Goal: Information Seeking & Learning: Stay updated

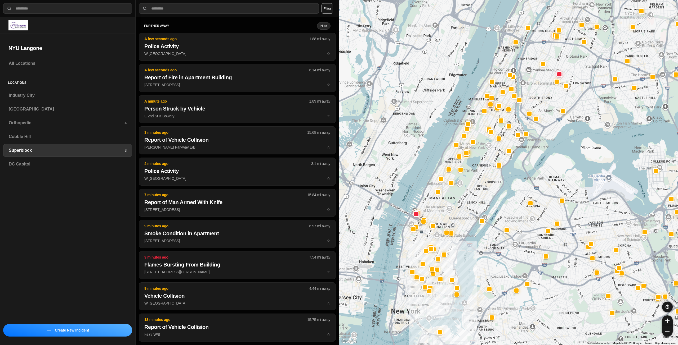
select select "*"
click at [60, 97] on h3 "Industry City" at bounding box center [68, 95] width 118 height 6
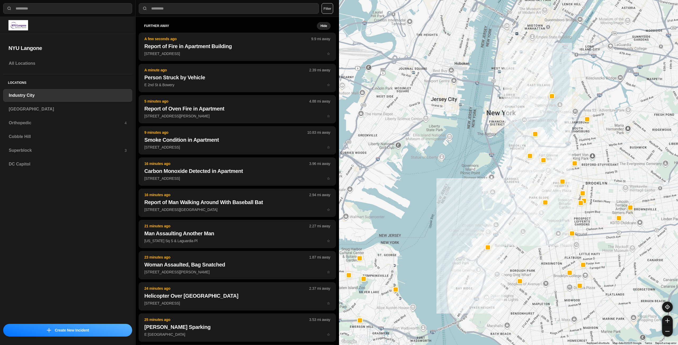
drag, startPoint x: 598, startPoint y: 84, endPoint x: 575, endPoint y: 173, distance: 91.5
click at [575, 173] on div at bounding box center [508, 172] width 339 height 345
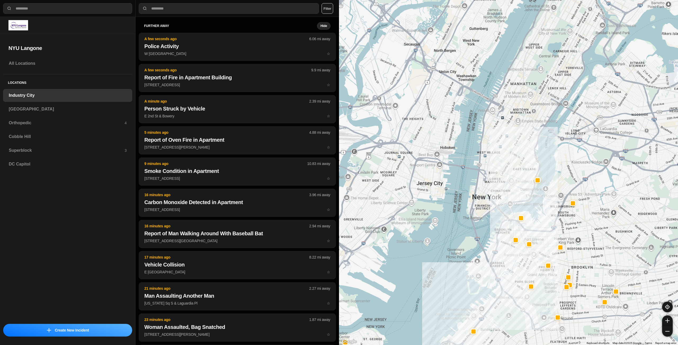
drag, startPoint x: 605, startPoint y: 98, endPoint x: 590, endPoint y: 182, distance: 85.6
click at [590, 182] on div at bounding box center [508, 172] width 339 height 345
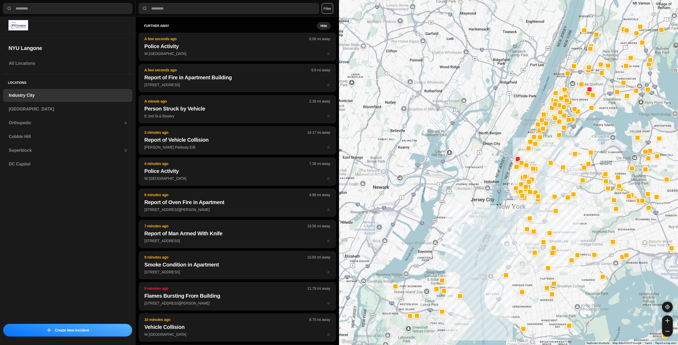
drag, startPoint x: 558, startPoint y: 93, endPoint x: 548, endPoint y: 144, distance: 52.5
click at [548, 144] on div at bounding box center [508, 172] width 339 height 345
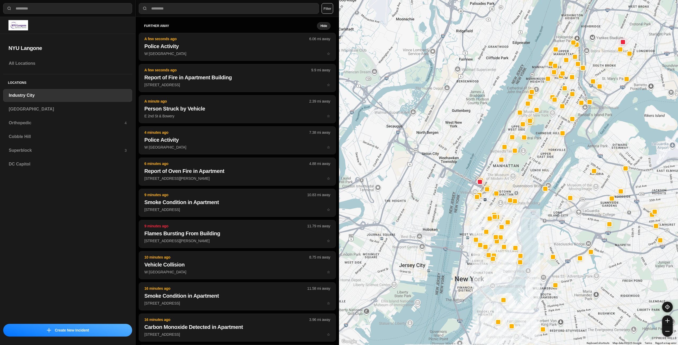
drag, startPoint x: 544, startPoint y: 144, endPoint x: 541, endPoint y: 154, distance: 10.5
click at [541, 154] on div at bounding box center [508, 172] width 339 height 345
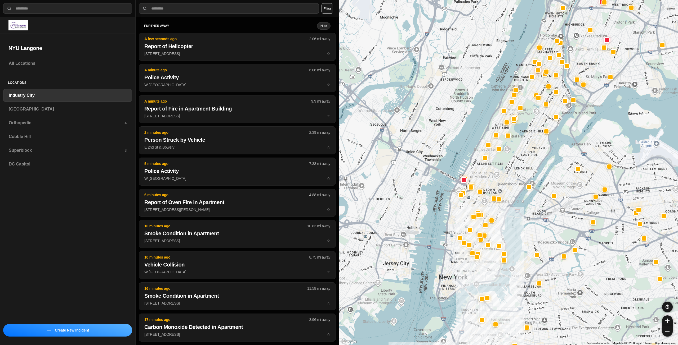
drag, startPoint x: 535, startPoint y: 179, endPoint x: 518, endPoint y: 177, distance: 17.3
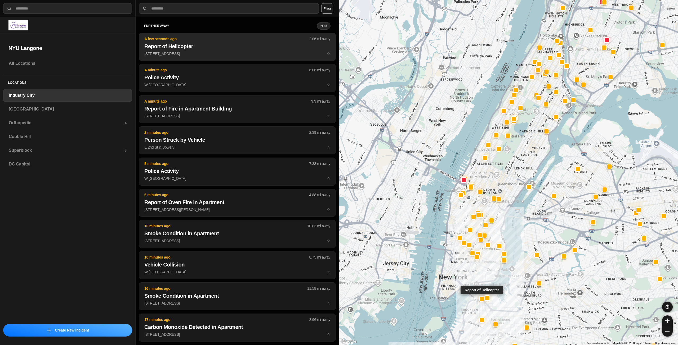
click at [201, 37] on p "A few seconds ago" at bounding box center [226, 38] width 165 height 5
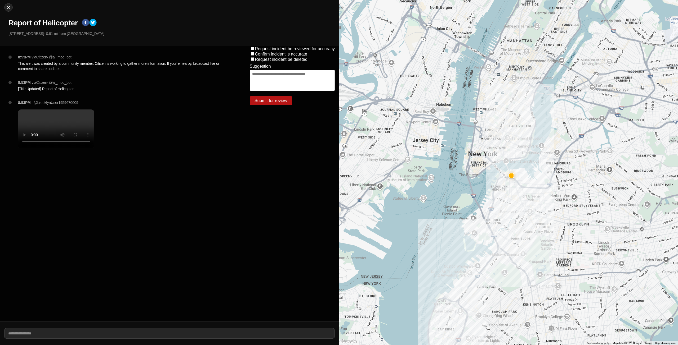
select select "*"
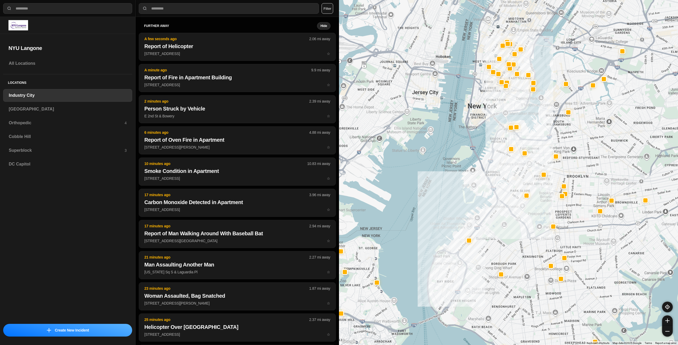
drag, startPoint x: 561, startPoint y: 177, endPoint x: 535, endPoint y: 204, distance: 38.4
click at [535, 204] on div at bounding box center [508, 172] width 339 height 345
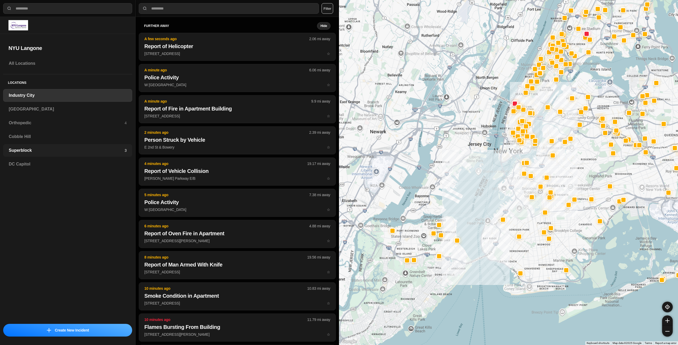
click at [22, 150] on h3 "Superblock" at bounding box center [67, 150] width 116 height 6
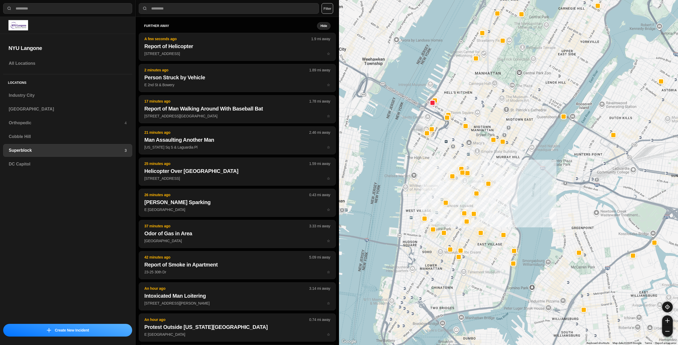
drag, startPoint x: 460, startPoint y: 222, endPoint x: 474, endPoint y: 205, distance: 22.4
click at [474, 205] on div at bounding box center [508, 172] width 339 height 345
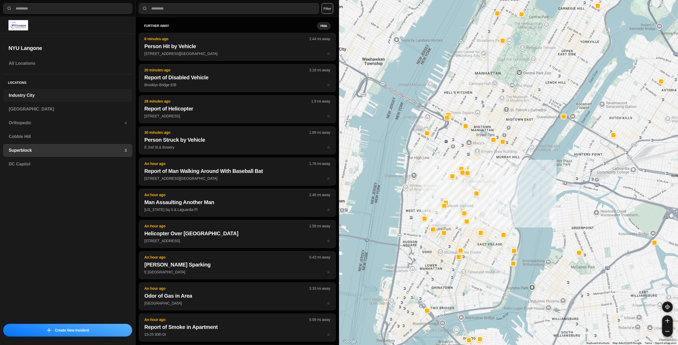
click at [59, 97] on h3 "Industry City" at bounding box center [68, 95] width 118 height 6
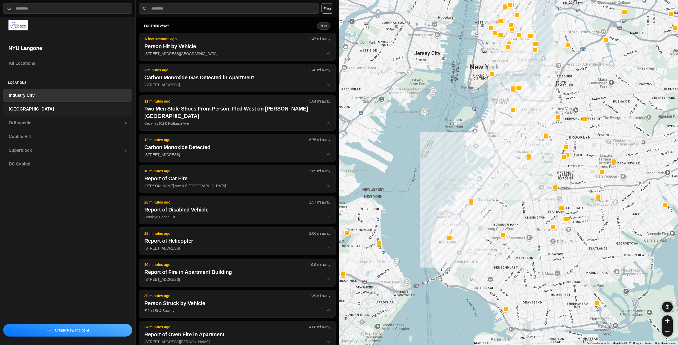
click at [39, 115] on div "[GEOGRAPHIC_DATA]" at bounding box center [67, 109] width 129 height 13
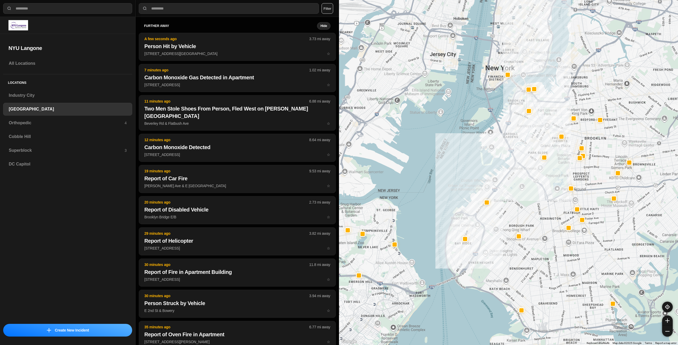
drag, startPoint x: 570, startPoint y: 117, endPoint x: 553, endPoint y: 150, distance: 37.1
click at [555, 156] on div at bounding box center [508, 172] width 339 height 345
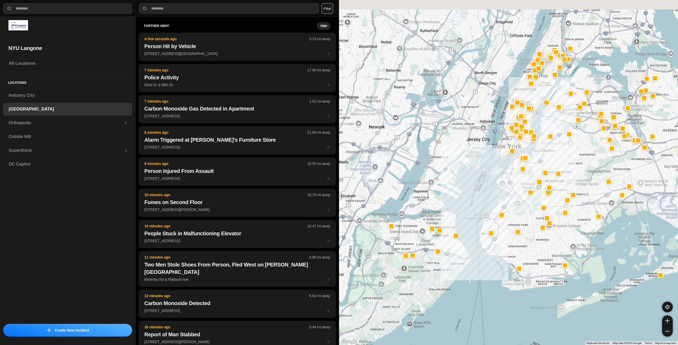
drag, startPoint x: 546, startPoint y: 149, endPoint x: 535, endPoint y: 165, distance: 19.0
click at [535, 165] on div at bounding box center [508, 172] width 339 height 345
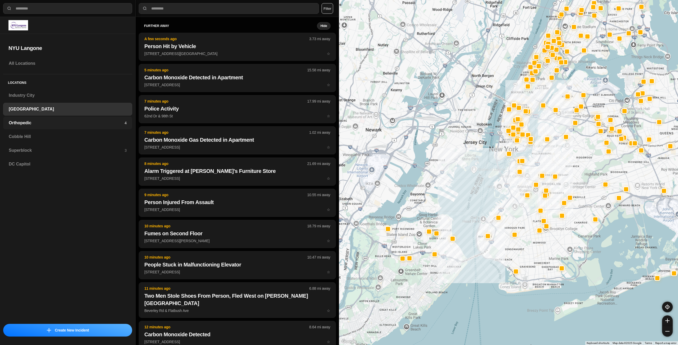
click at [103, 118] on div "Orthopedic 4" at bounding box center [67, 123] width 129 height 13
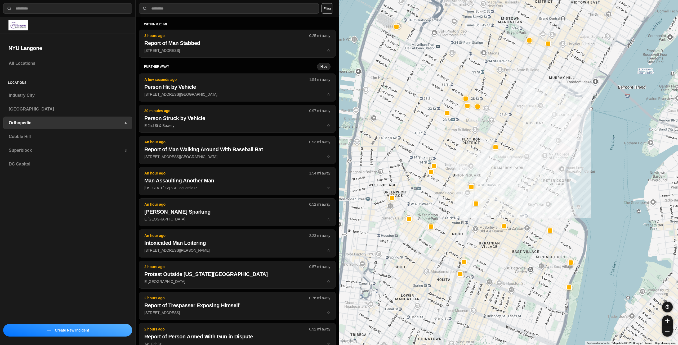
drag, startPoint x: 477, startPoint y: 160, endPoint x: 492, endPoint y: 163, distance: 15.0
click at [492, 163] on div at bounding box center [508, 172] width 339 height 345
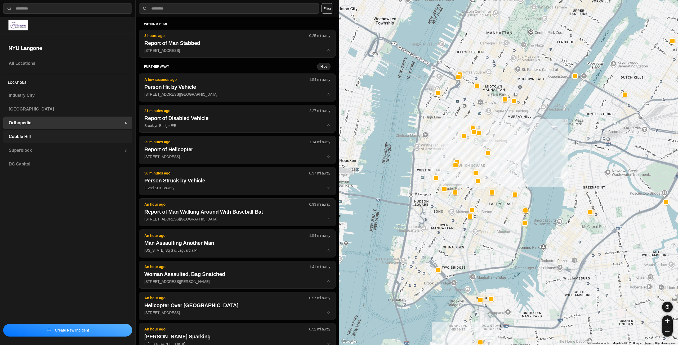
click at [105, 138] on h3 "Cobble Hill" at bounding box center [68, 137] width 118 height 6
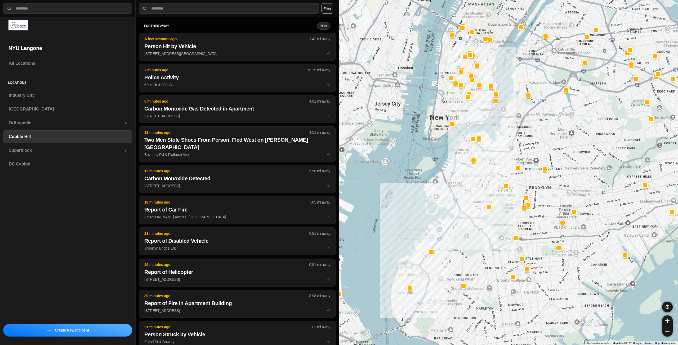
drag, startPoint x: 493, startPoint y: 153, endPoint x: 483, endPoint y: 190, distance: 38.3
click at [483, 190] on div at bounding box center [508, 172] width 339 height 345
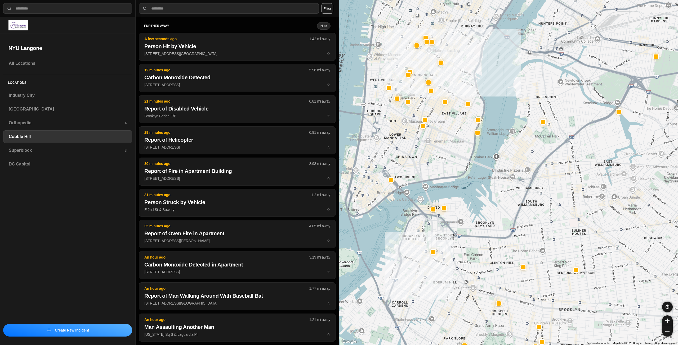
drag, startPoint x: 449, startPoint y: 136, endPoint x: 448, endPoint y: 157, distance: 21.5
click at [448, 157] on div at bounding box center [508, 172] width 339 height 345
click at [97, 150] on h3 "Superblock" at bounding box center [67, 150] width 116 height 6
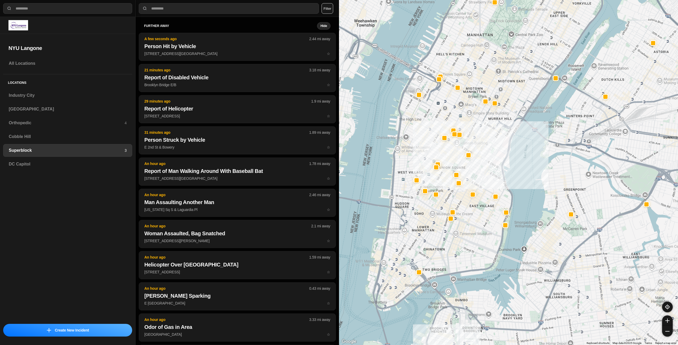
drag, startPoint x: 462, startPoint y: 214, endPoint x: 479, endPoint y: 170, distance: 46.7
click at [479, 170] on div at bounding box center [508, 172] width 339 height 345
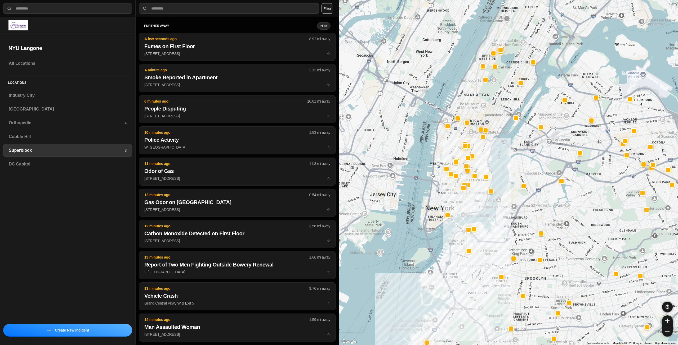
drag, startPoint x: 478, startPoint y: 154, endPoint x: 471, endPoint y: 203, distance: 49.3
click at [471, 203] on div at bounding box center [508, 172] width 339 height 345
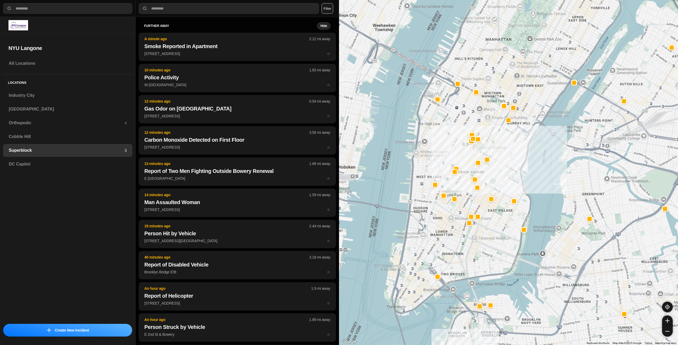
drag, startPoint x: 491, startPoint y: 140, endPoint x: 512, endPoint y: 164, distance: 31.7
click at [512, 164] on div at bounding box center [508, 172] width 339 height 345
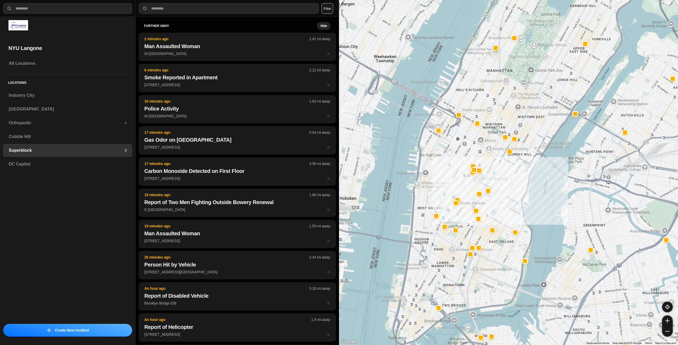
drag, startPoint x: 496, startPoint y: 171, endPoint x: 496, endPoint y: 203, distance: 31.8
click at [496, 203] on div at bounding box center [508, 172] width 339 height 345
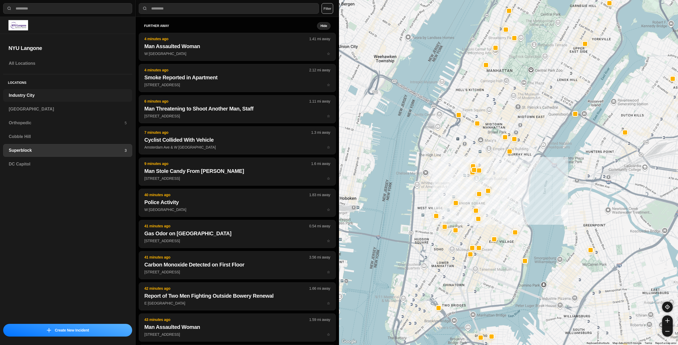
click at [46, 95] on h3 "Industry City" at bounding box center [68, 95] width 118 height 6
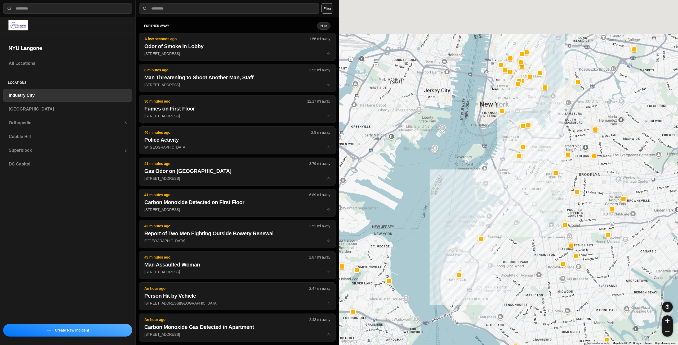
drag, startPoint x: 552, startPoint y: 147, endPoint x: 525, endPoint y: 198, distance: 57.3
click at [525, 198] on div at bounding box center [508, 172] width 339 height 345
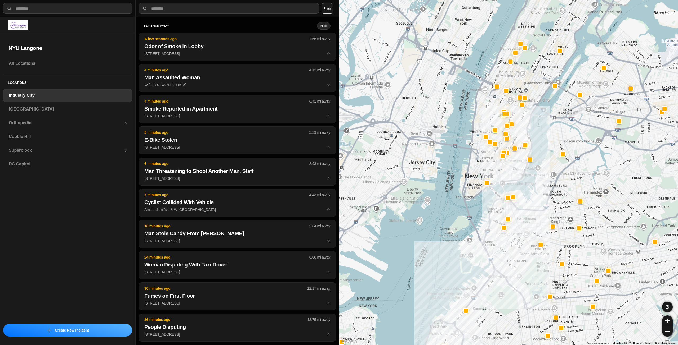
drag, startPoint x: 532, startPoint y: 181, endPoint x: 516, endPoint y: 215, distance: 37.9
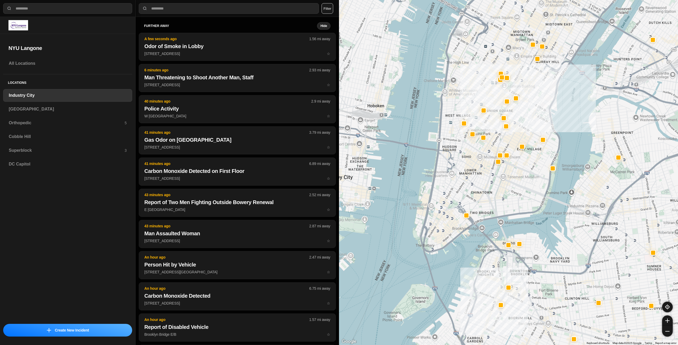
drag, startPoint x: 517, startPoint y: 154, endPoint x: 509, endPoint y: 192, distance: 39.0
click at [509, 192] on div "757 people" at bounding box center [508, 172] width 339 height 345
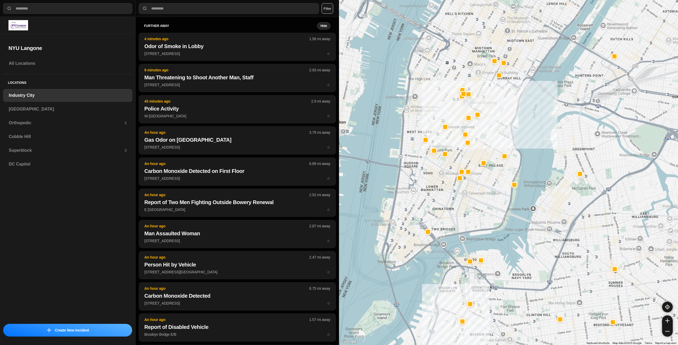
drag, startPoint x: 490, startPoint y: 144, endPoint x: 495, endPoint y: 196, distance: 52.3
click at [495, 196] on div "757 people" at bounding box center [508, 172] width 339 height 345
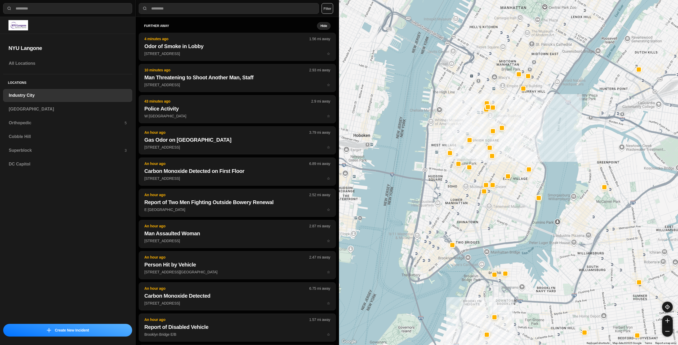
click at [498, 217] on div "757 people" at bounding box center [508, 172] width 339 height 345
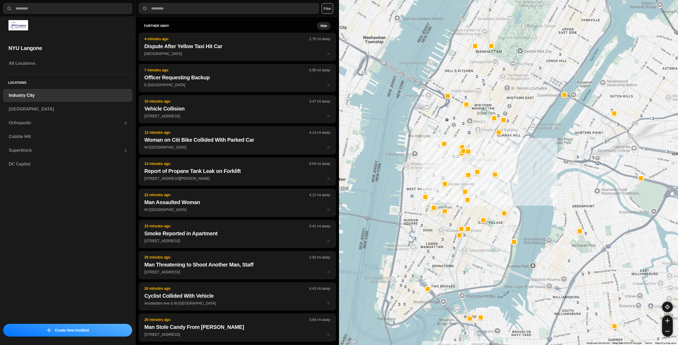
drag, startPoint x: 478, startPoint y: 124, endPoint x: 449, endPoint y: 166, distance: 51.7
click at [449, 166] on div "757 people" at bounding box center [508, 172] width 339 height 345
click at [53, 109] on h3 "[GEOGRAPHIC_DATA]" at bounding box center [68, 109] width 118 height 6
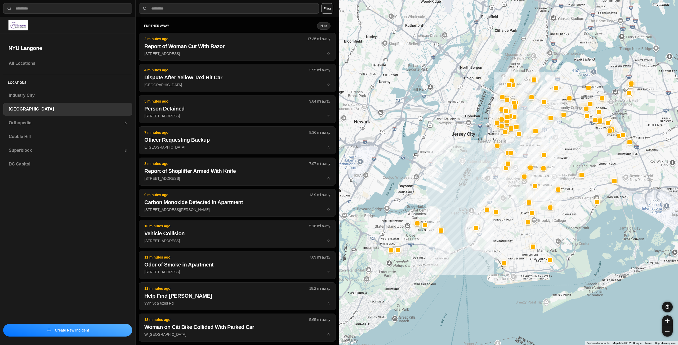
drag, startPoint x: 565, startPoint y: 87, endPoint x: 524, endPoint y: 159, distance: 83.1
click at [524, 159] on div at bounding box center [508, 172] width 339 height 345
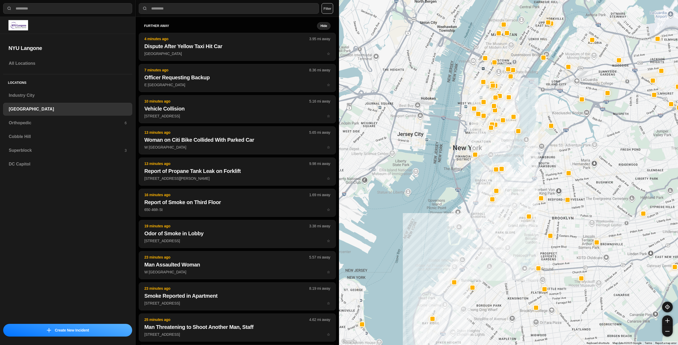
drag, startPoint x: 483, startPoint y: 121, endPoint x: 482, endPoint y: 144, distance: 22.5
click at [482, 144] on div at bounding box center [508, 172] width 339 height 345
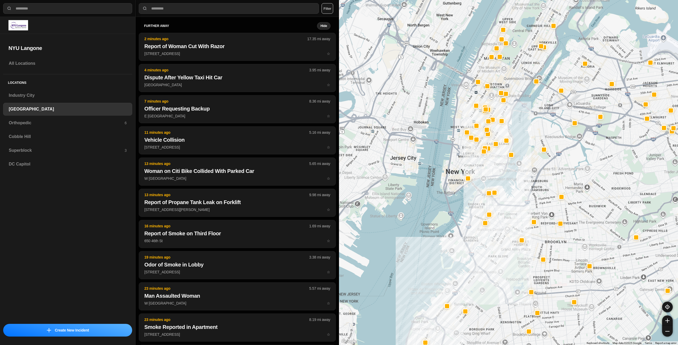
drag, startPoint x: 511, startPoint y: 92, endPoint x: 503, endPoint y: 113, distance: 22.2
click at [503, 113] on div at bounding box center [508, 172] width 339 height 345
click at [87, 122] on h3 "Orthopedic" at bounding box center [67, 123] width 116 height 6
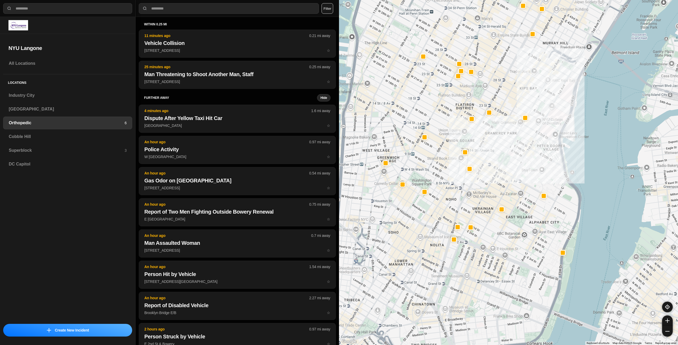
drag, startPoint x: 469, startPoint y: 222, endPoint x: 491, endPoint y: 192, distance: 37.5
click at [491, 192] on div at bounding box center [508, 172] width 339 height 345
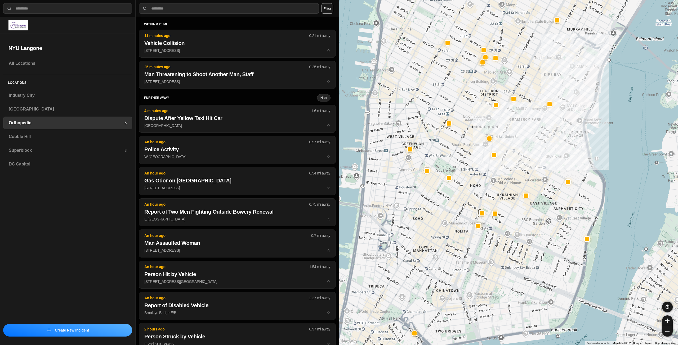
drag, startPoint x: 485, startPoint y: 252, endPoint x: 511, endPoint y: 238, distance: 28.8
click at [511, 238] on div at bounding box center [508, 172] width 339 height 345
click at [92, 137] on h3 "Cobble Hill" at bounding box center [68, 137] width 118 height 6
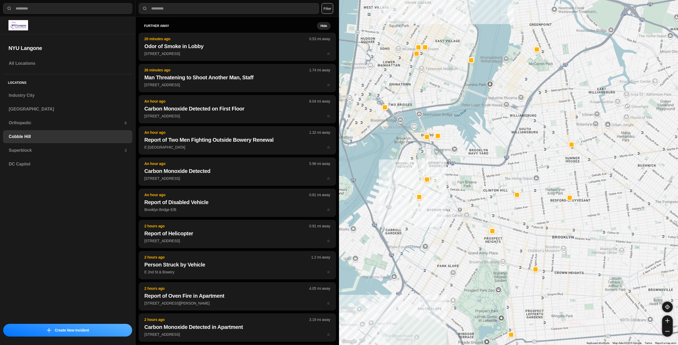
drag, startPoint x: 526, startPoint y: 134, endPoint x: 467, endPoint y: 180, distance: 75.3
click at [467, 180] on div at bounding box center [508, 172] width 339 height 345
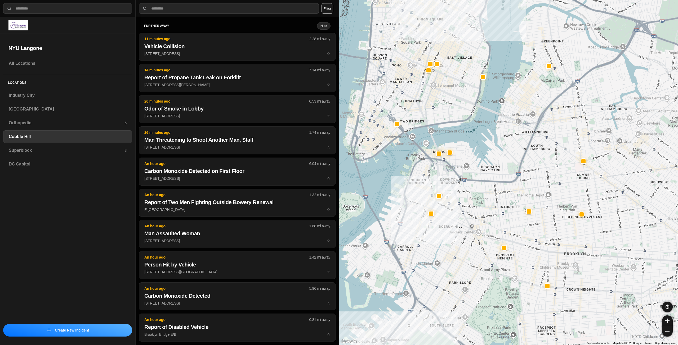
drag, startPoint x: 478, startPoint y: 163, endPoint x: 490, endPoint y: 179, distance: 20.5
click at [490, 179] on div at bounding box center [508, 172] width 339 height 345
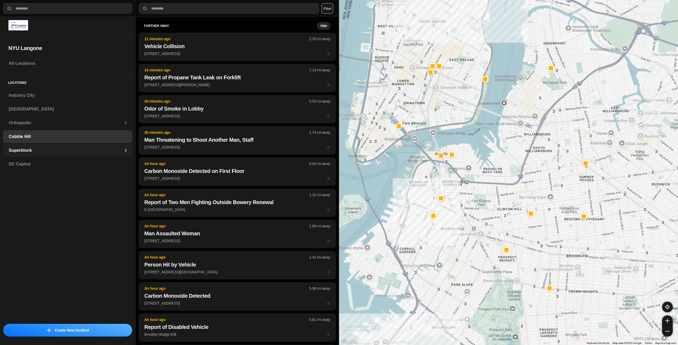
click at [69, 146] on div "Superblock 3" at bounding box center [67, 150] width 129 height 13
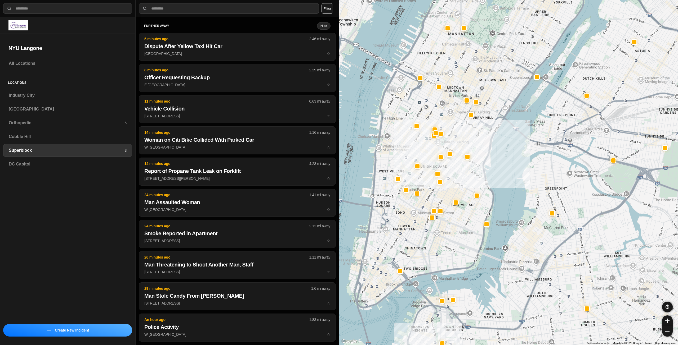
drag, startPoint x: 447, startPoint y: 160, endPoint x: 465, endPoint y: 177, distance: 24.5
click at [461, 177] on div at bounding box center [508, 172] width 339 height 345
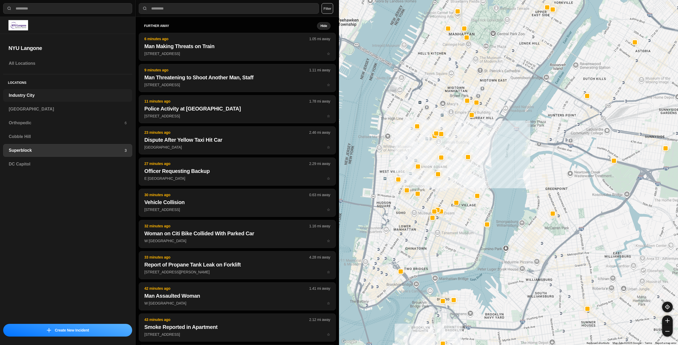
click at [45, 98] on h3 "Industry City" at bounding box center [68, 95] width 118 height 6
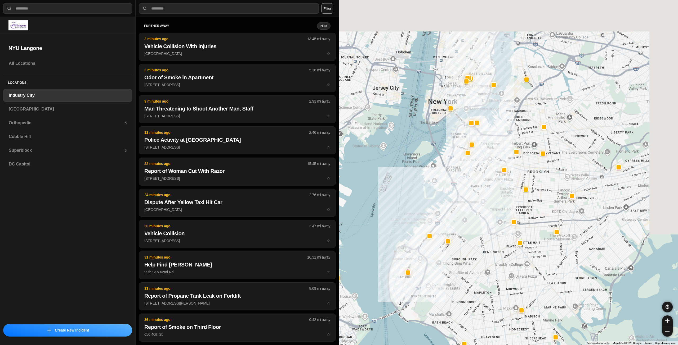
drag, startPoint x: 546, startPoint y: 59, endPoint x: 510, endPoint y: 137, distance: 85.7
click at [510, 137] on div at bounding box center [508, 172] width 339 height 345
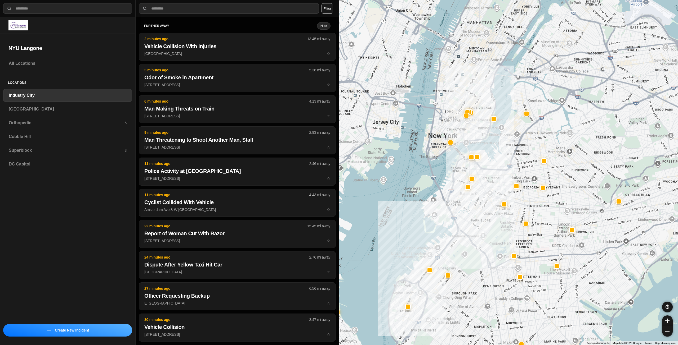
drag, startPoint x: 501, startPoint y: 121, endPoint x: 501, endPoint y: 143, distance: 22.8
click at [501, 143] on div at bounding box center [508, 172] width 339 height 345
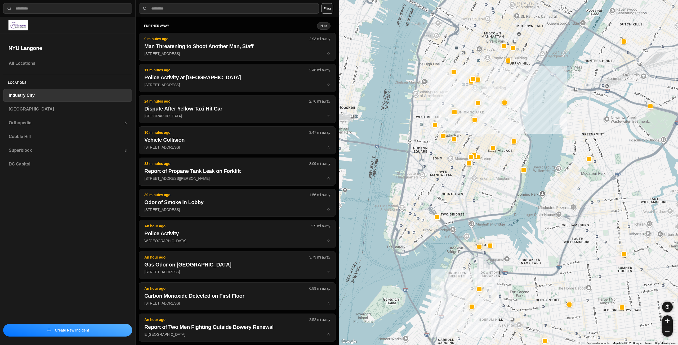
drag, startPoint x: 497, startPoint y: 141, endPoint x: 494, endPoint y: 173, distance: 32.7
click at [494, 173] on div "757 people" at bounding box center [508, 172] width 339 height 345
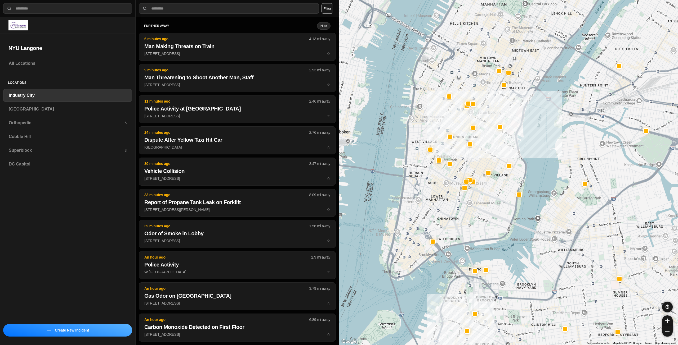
drag, startPoint x: 497, startPoint y: 112, endPoint x: 497, endPoint y: 118, distance: 5.3
click at [497, 118] on div "757 people" at bounding box center [508, 172] width 339 height 345
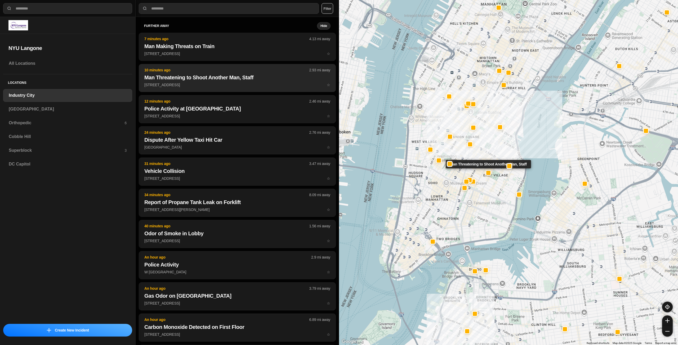
click at [253, 75] on h2 "Man Threatening to Shoot Another Man, Staff" at bounding box center [237, 77] width 186 height 7
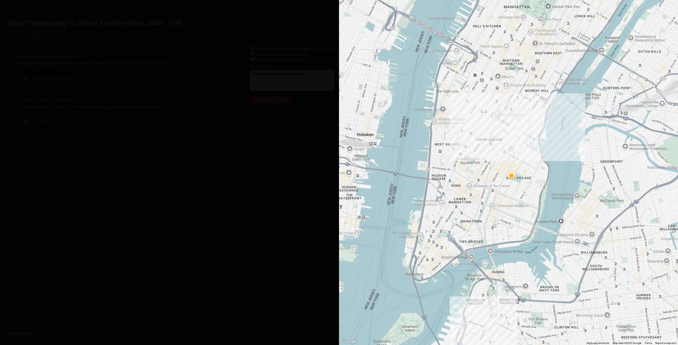
click at [28, 80] on icon at bounding box center [26, 78] width 3 height 3
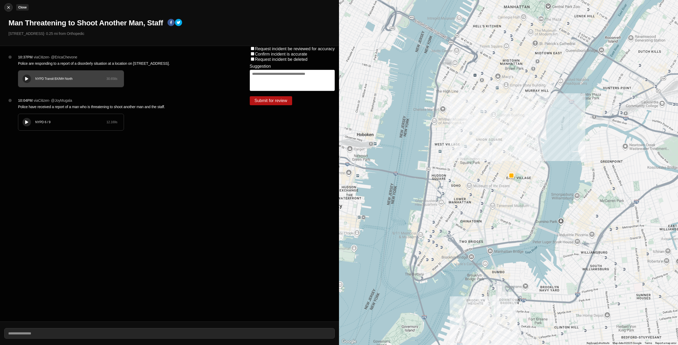
click at [7, 8] on img at bounding box center [8, 7] width 5 height 5
select select "*"
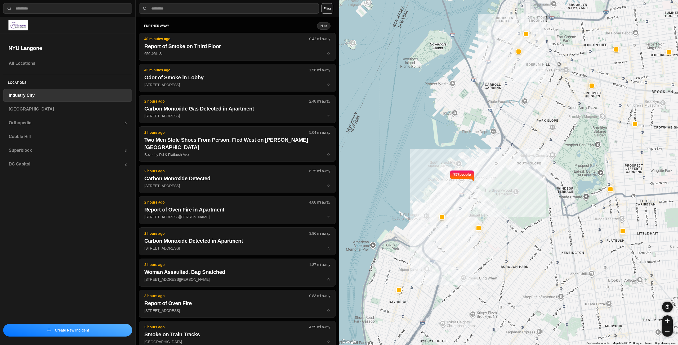
select select "*"
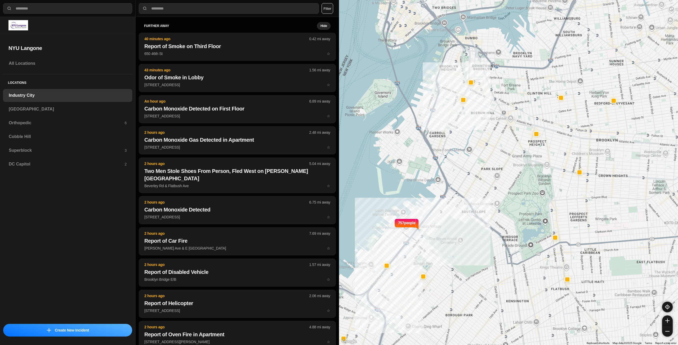
drag, startPoint x: 582, startPoint y: 116, endPoint x: 520, endPoint y: 123, distance: 62.9
click at [521, 165] on div "757 people" at bounding box center [508, 172] width 339 height 345
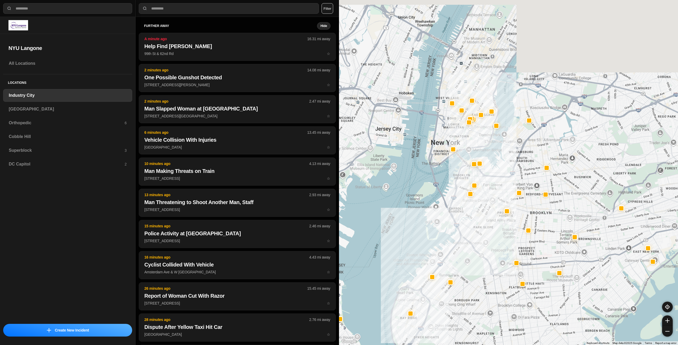
drag, startPoint x: 521, startPoint y: 112, endPoint x: 503, endPoint y: 166, distance: 57.1
click at [496, 211] on div at bounding box center [508, 172] width 339 height 345
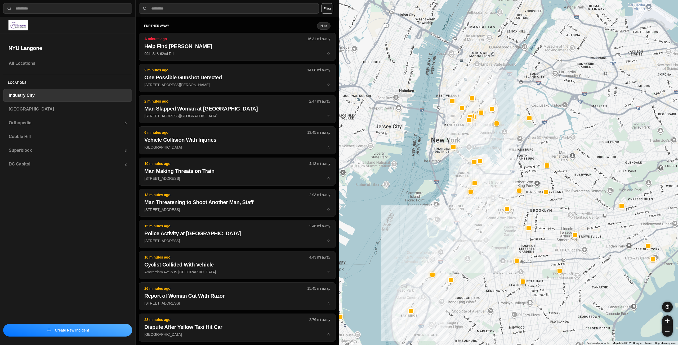
drag, startPoint x: 514, startPoint y: 170, endPoint x: 517, endPoint y: 193, distance: 23.6
click at [517, 193] on div at bounding box center [508, 172] width 339 height 345
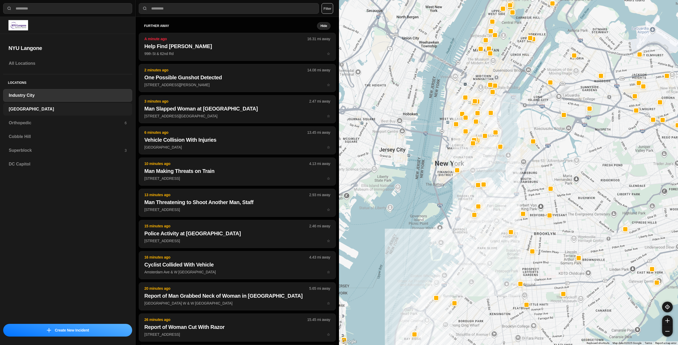
click at [79, 108] on h3 "[GEOGRAPHIC_DATA]" at bounding box center [68, 109] width 118 height 6
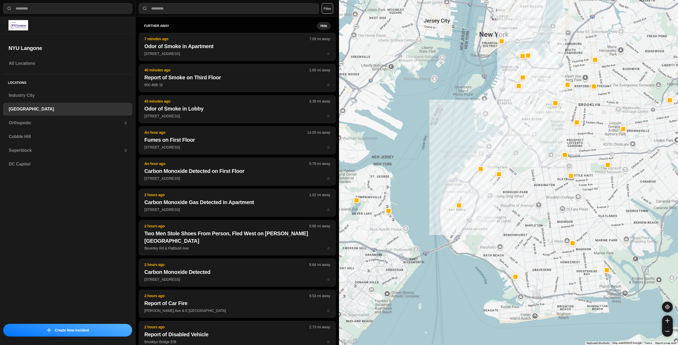
drag, startPoint x: 551, startPoint y: 150, endPoint x: 532, endPoint y: 198, distance: 51.8
click at [532, 198] on div at bounding box center [508, 172] width 339 height 345
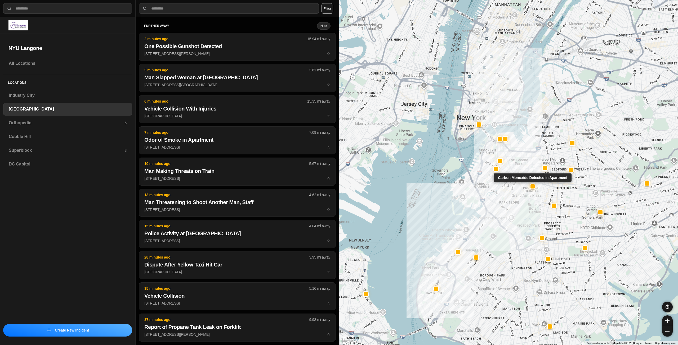
click at [532, 177] on div "Carbon Monoxide Detected in Apartment" at bounding box center [508, 172] width 339 height 345
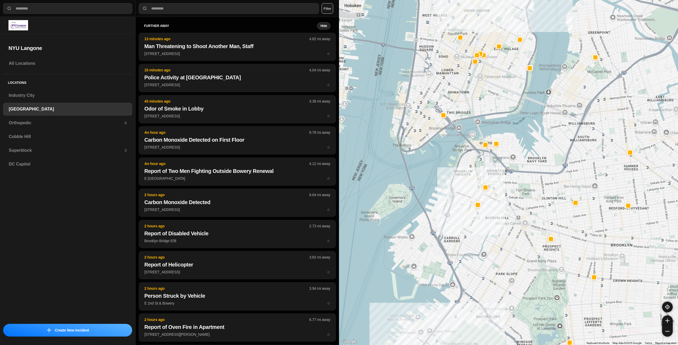
drag, startPoint x: 491, startPoint y: 73, endPoint x: 498, endPoint y: 118, distance: 45.4
click at [497, 118] on div "421 people" at bounding box center [508, 172] width 339 height 345
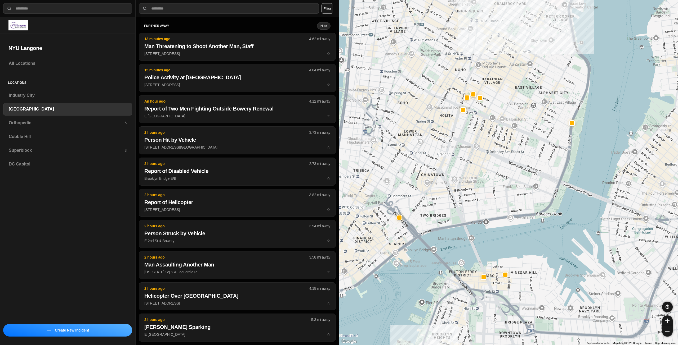
drag, startPoint x: 476, startPoint y: 97, endPoint x: 518, endPoint y: 148, distance: 66.0
click at [507, 165] on div "421 people" at bounding box center [508, 172] width 339 height 345
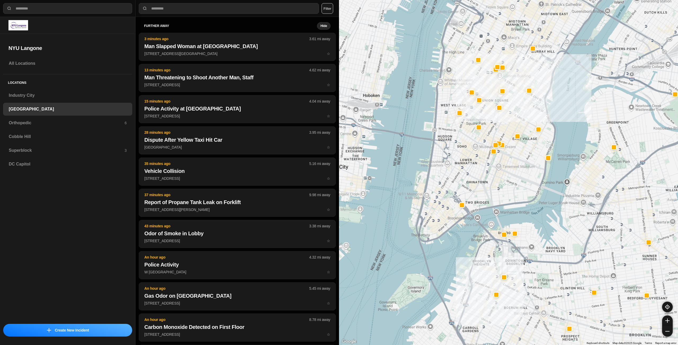
drag, startPoint x: 495, startPoint y: 120, endPoint x: 496, endPoint y: 131, distance: 11.1
click at [496, 131] on div "421 people" at bounding box center [508, 172] width 339 height 345
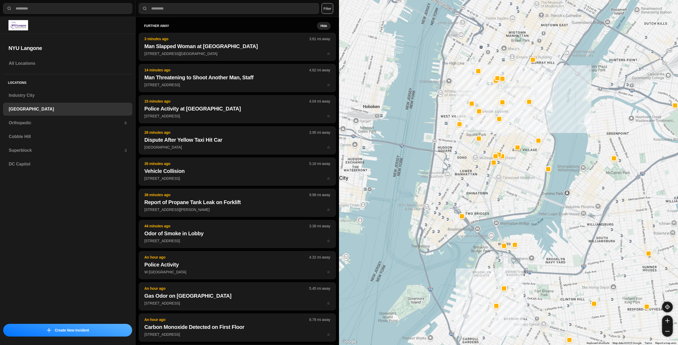
drag, startPoint x: 519, startPoint y: 102, endPoint x: 514, endPoint y: 123, distance: 21.6
click at [514, 123] on div "421 people" at bounding box center [508, 172] width 339 height 345
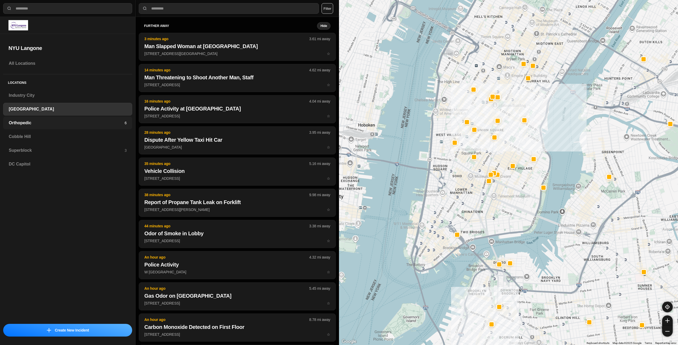
click at [43, 123] on h3 "Orthopedic" at bounding box center [67, 123] width 116 height 6
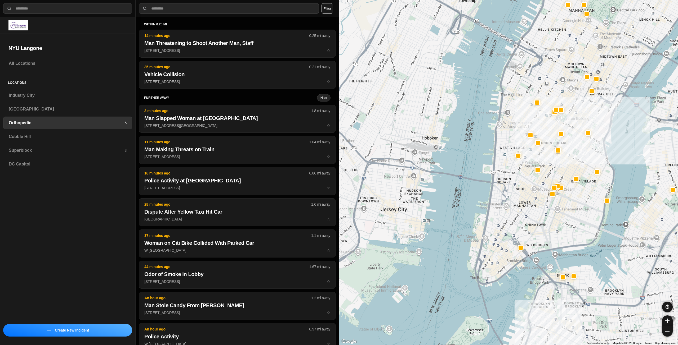
drag, startPoint x: 553, startPoint y: 228, endPoint x: 574, endPoint y: 199, distance: 36.6
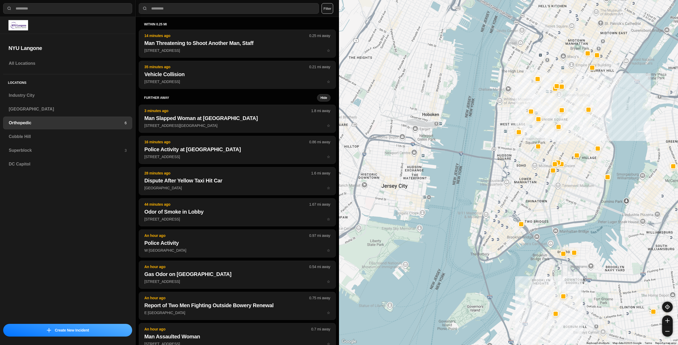
drag, startPoint x: 580, startPoint y: 133, endPoint x: 592, endPoint y: 154, distance: 24.5
click at [592, 154] on div at bounding box center [508, 172] width 339 height 345
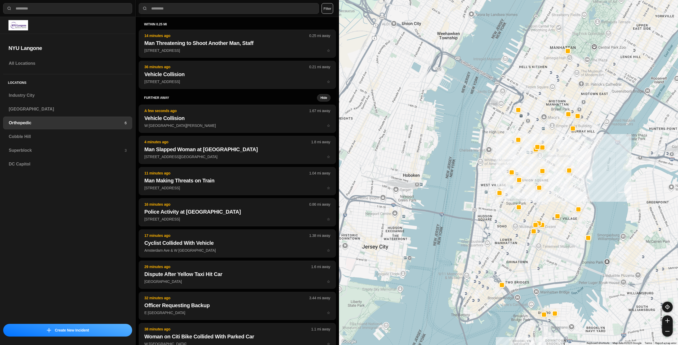
drag, startPoint x: 595, startPoint y: 168, endPoint x: 575, endPoint y: 187, distance: 27.5
click at [575, 193] on div at bounding box center [508, 172] width 339 height 345
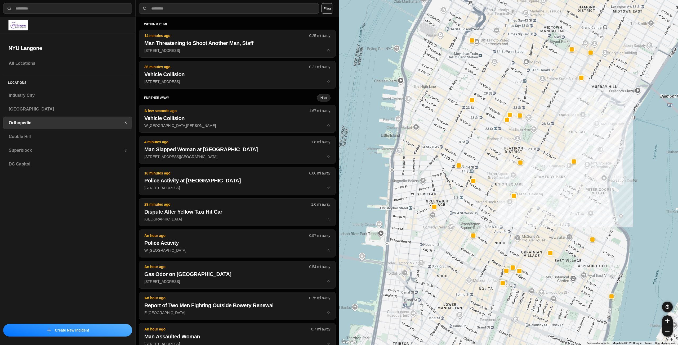
drag, startPoint x: 564, startPoint y: 176, endPoint x: 571, endPoint y: 198, distance: 23.6
click at [571, 198] on div at bounding box center [508, 172] width 339 height 345
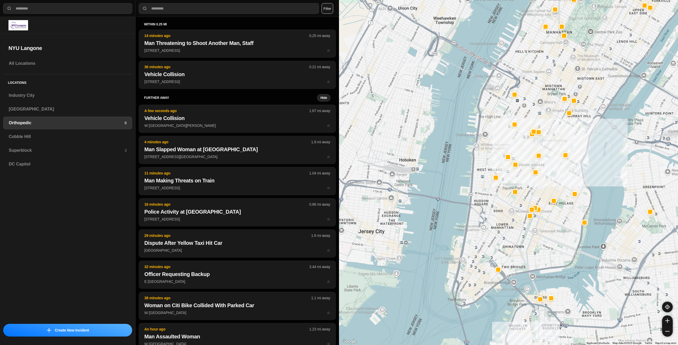
drag, startPoint x: 560, startPoint y: 199, endPoint x: 554, endPoint y: 175, distance: 24.8
click at [61, 134] on h3 "Cobble Hill" at bounding box center [68, 137] width 118 height 6
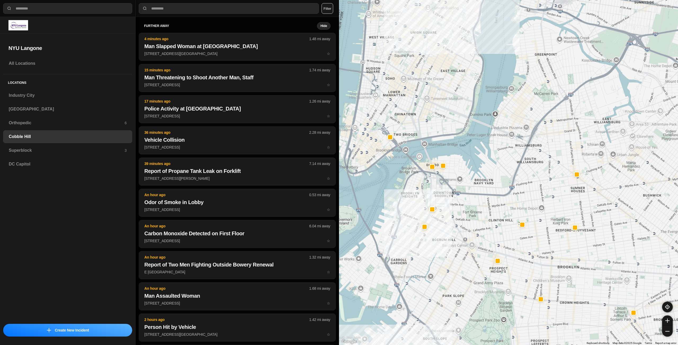
drag, startPoint x: 516, startPoint y: 73, endPoint x: 425, endPoint y: 136, distance: 110.5
click at [475, 173] on div at bounding box center [508, 172] width 339 height 345
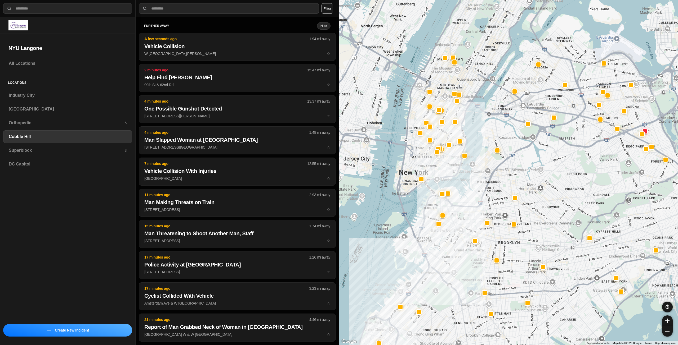
drag, startPoint x: 439, startPoint y: 123, endPoint x: 443, endPoint y: 173, distance: 50.2
click at [443, 173] on div at bounding box center [508, 172] width 339 height 345
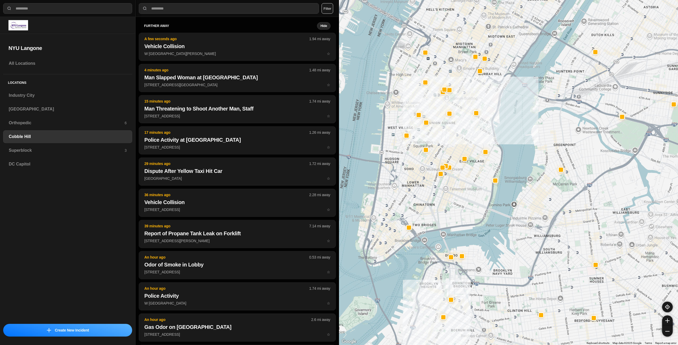
drag, startPoint x: 451, startPoint y: 158, endPoint x: 462, endPoint y: 195, distance: 38.5
click at [462, 195] on div at bounding box center [508, 172] width 339 height 345
click at [48, 151] on h3 "Superblock" at bounding box center [67, 150] width 116 height 6
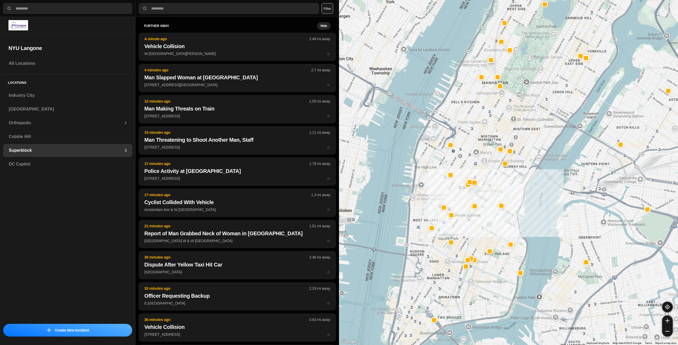
drag, startPoint x: 476, startPoint y: 232, endPoint x: 493, endPoint y: 223, distance: 19.4
click at [493, 223] on div at bounding box center [508, 172] width 339 height 345
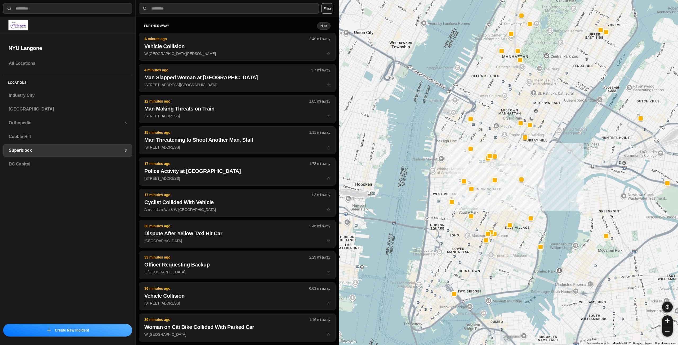
drag, startPoint x: 494, startPoint y: 269, endPoint x: 506, endPoint y: 249, distance: 23.2
click at [506, 249] on div at bounding box center [508, 172] width 339 height 345
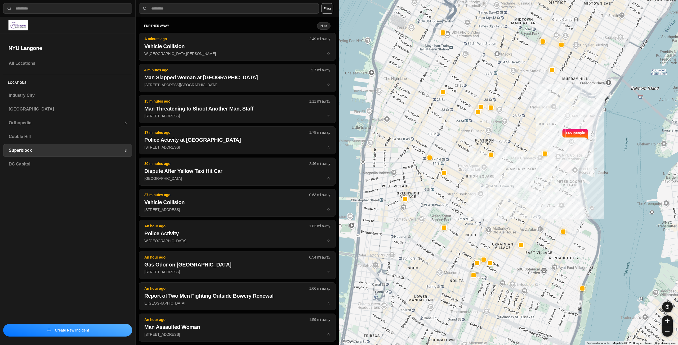
drag, startPoint x: 533, startPoint y: 139, endPoint x: 561, endPoint y: 139, distance: 28.3
click at [561, 139] on div "1453 people" at bounding box center [508, 172] width 339 height 345
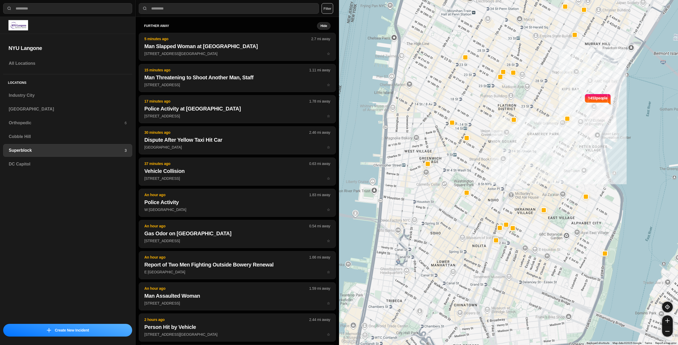
drag, startPoint x: 559, startPoint y: 202, endPoint x: 580, endPoint y: 172, distance: 36.9
